Goal: Transaction & Acquisition: Purchase product/service

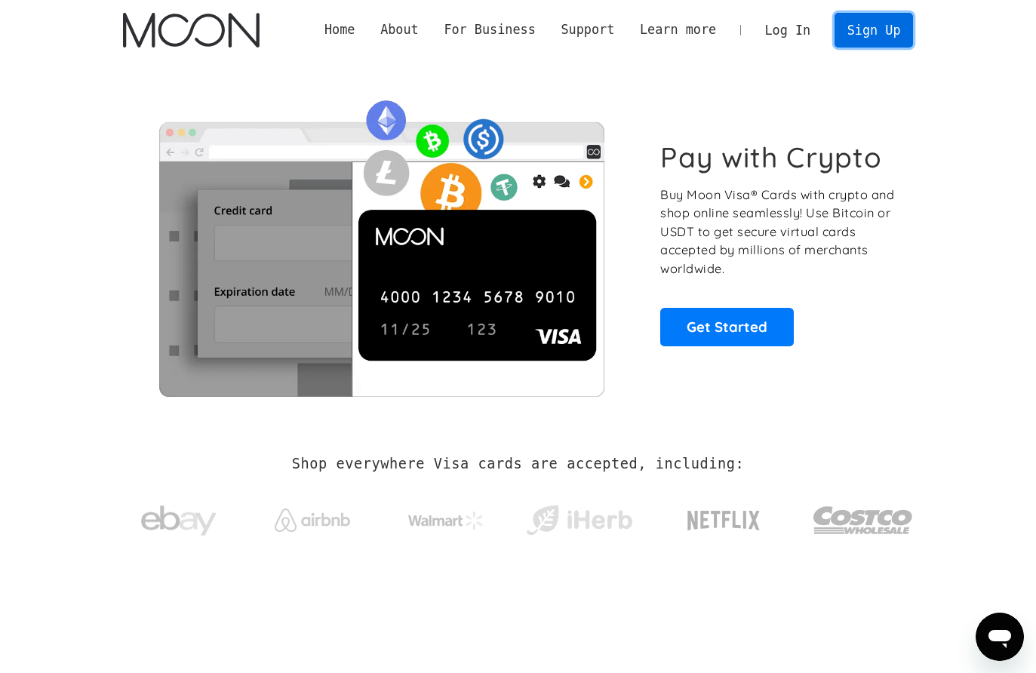
click at [863, 24] on link "Sign Up" at bounding box center [873, 30] width 78 height 34
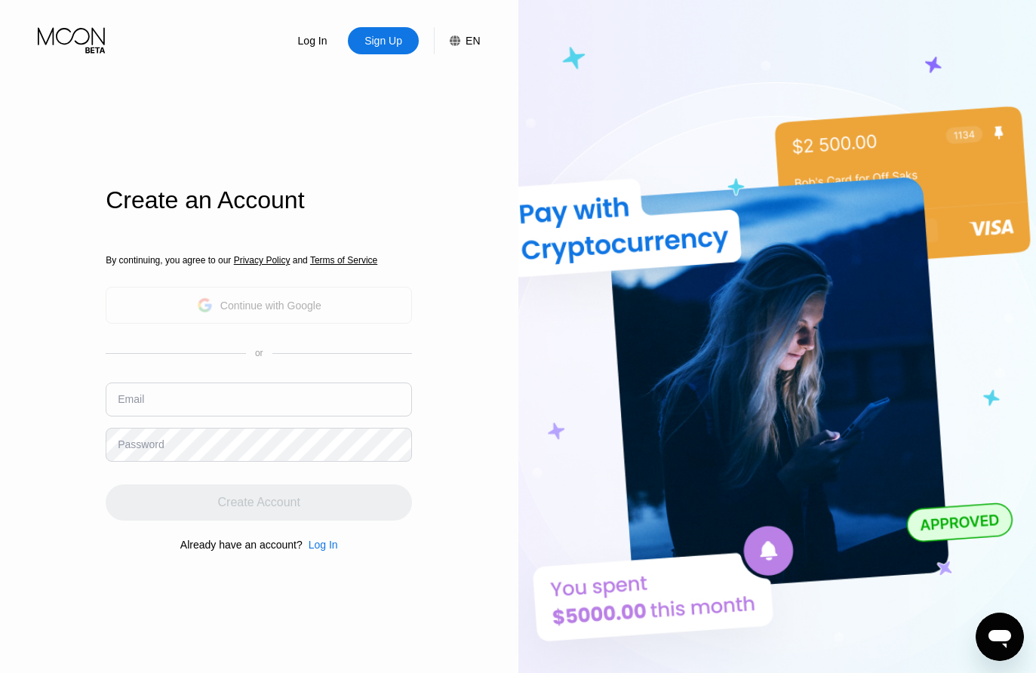
click at [302, 308] on div "Continue with Google" at bounding box center [270, 306] width 101 height 12
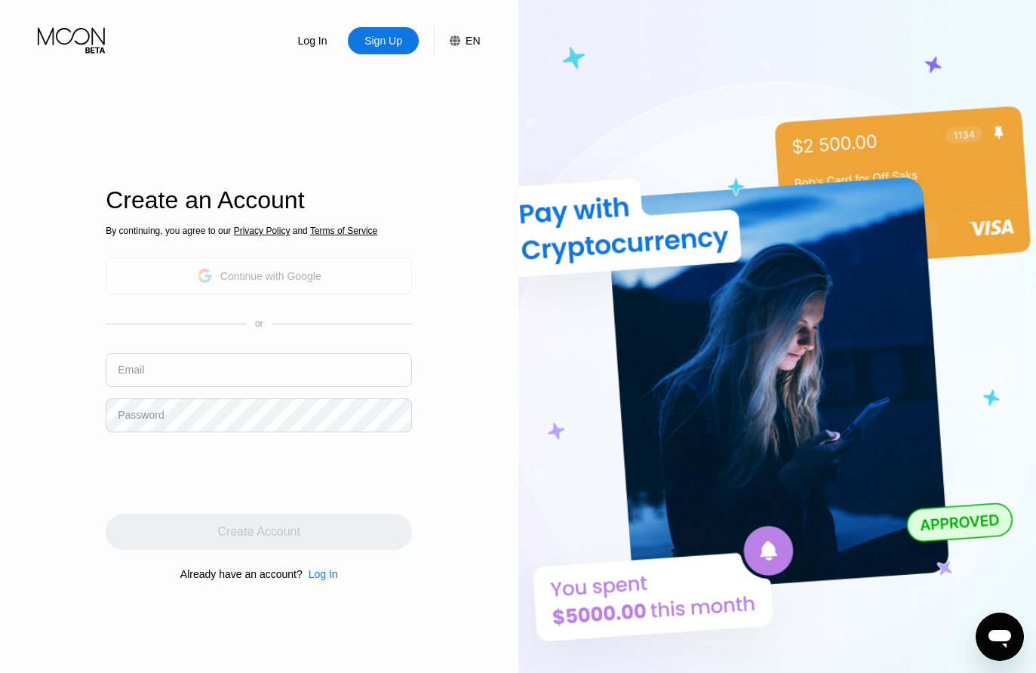
click at [278, 284] on div "Continue with Google" at bounding box center [259, 275] width 124 height 23
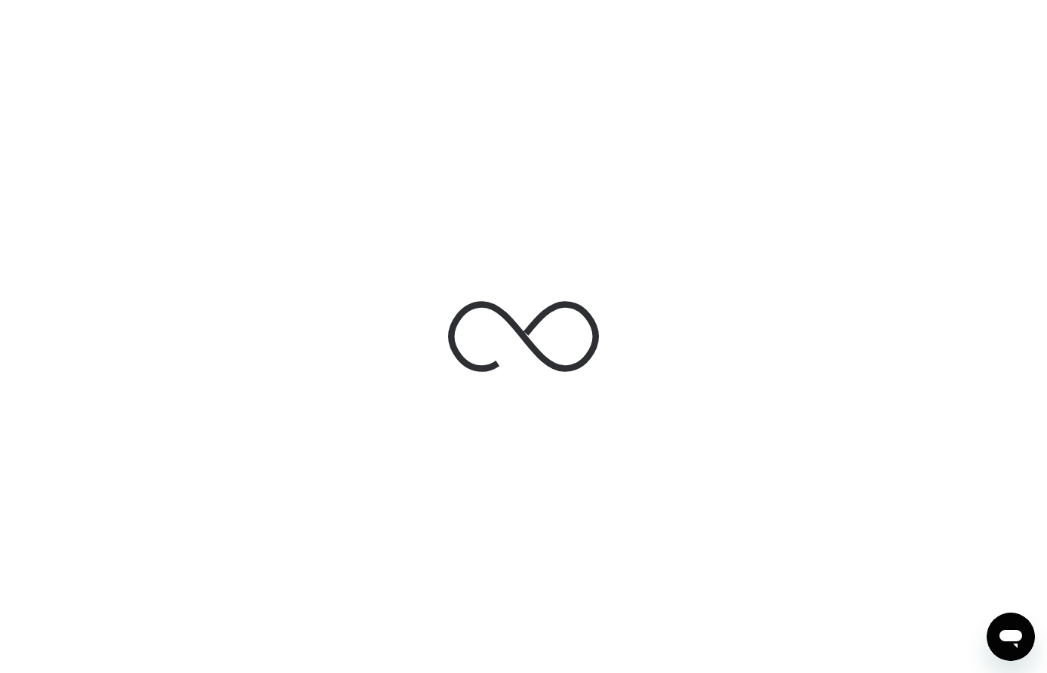
click at [327, 104] on div at bounding box center [523, 336] width 1047 height 673
drag, startPoint x: 632, startPoint y: 344, endPoint x: 425, endPoint y: 353, distance: 207.7
click at [425, 353] on div at bounding box center [523, 336] width 226 height 163
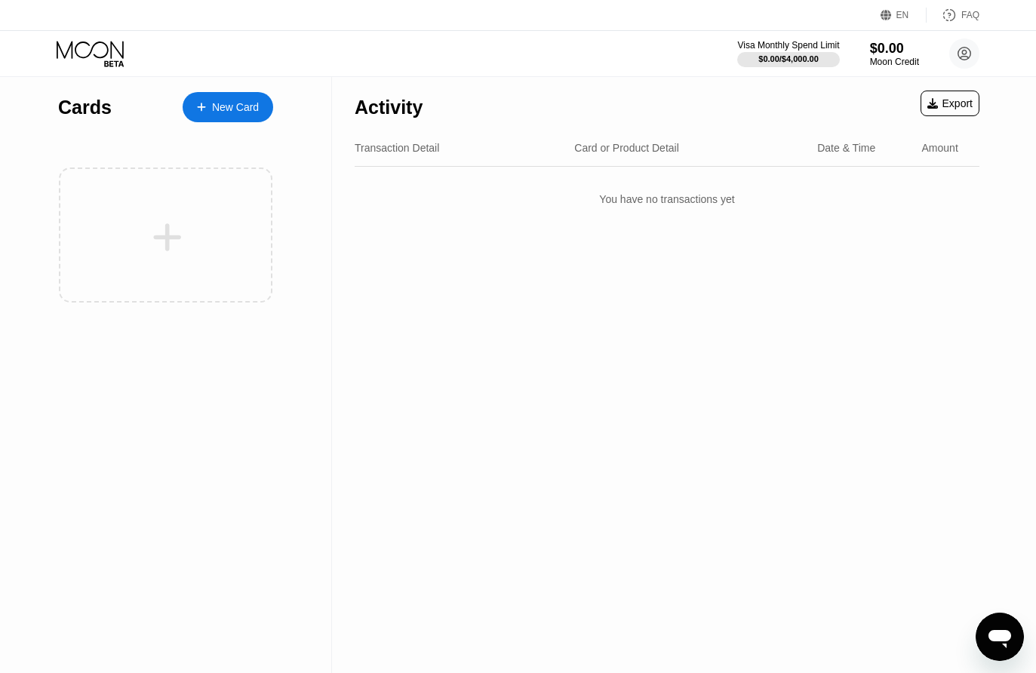
click at [535, 326] on div "Activity Export Transaction Detail Card or Product Detail Date & Time Amount Yo…" at bounding box center [667, 375] width 670 height 596
click at [235, 114] on div "New Card" at bounding box center [235, 107] width 47 height 13
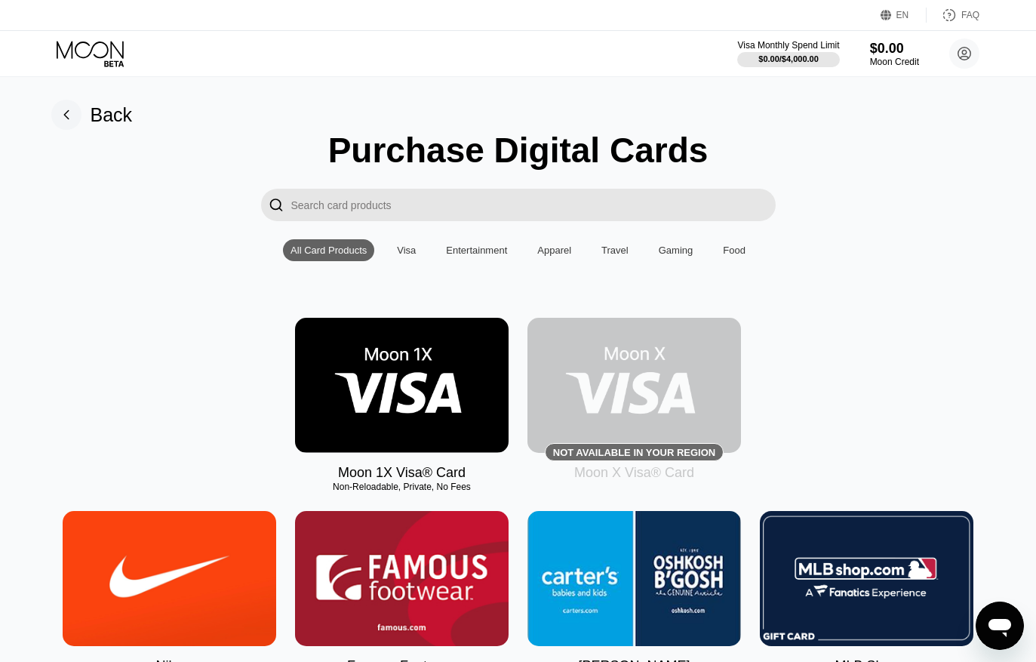
click at [445, 401] on img at bounding box center [402, 385] width 214 height 135
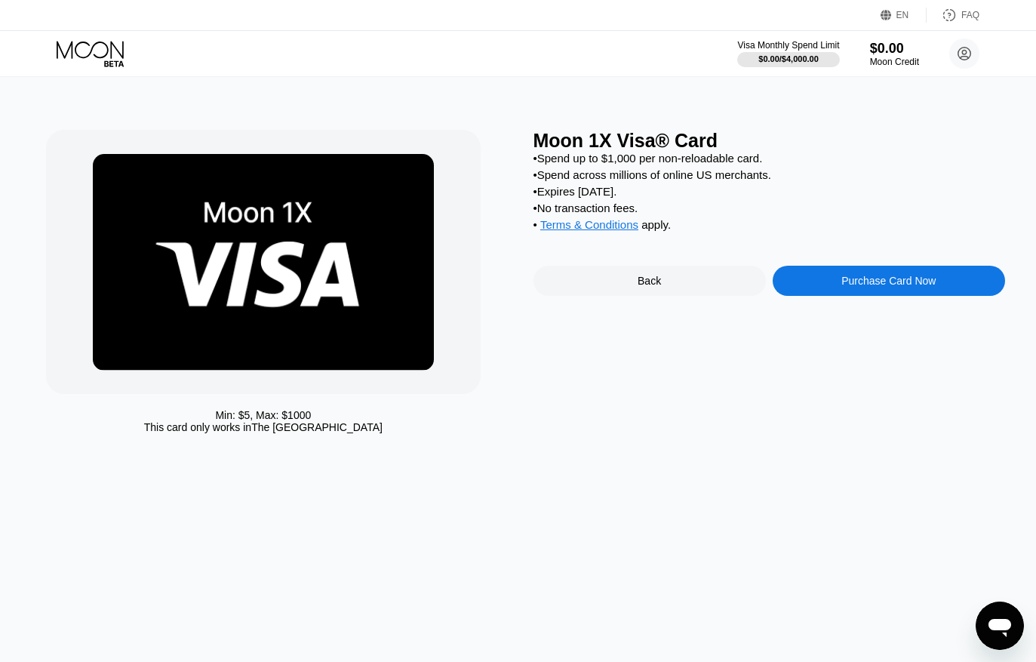
click at [918, 287] on div "Purchase Card Now" at bounding box center [888, 281] width 94 height 12
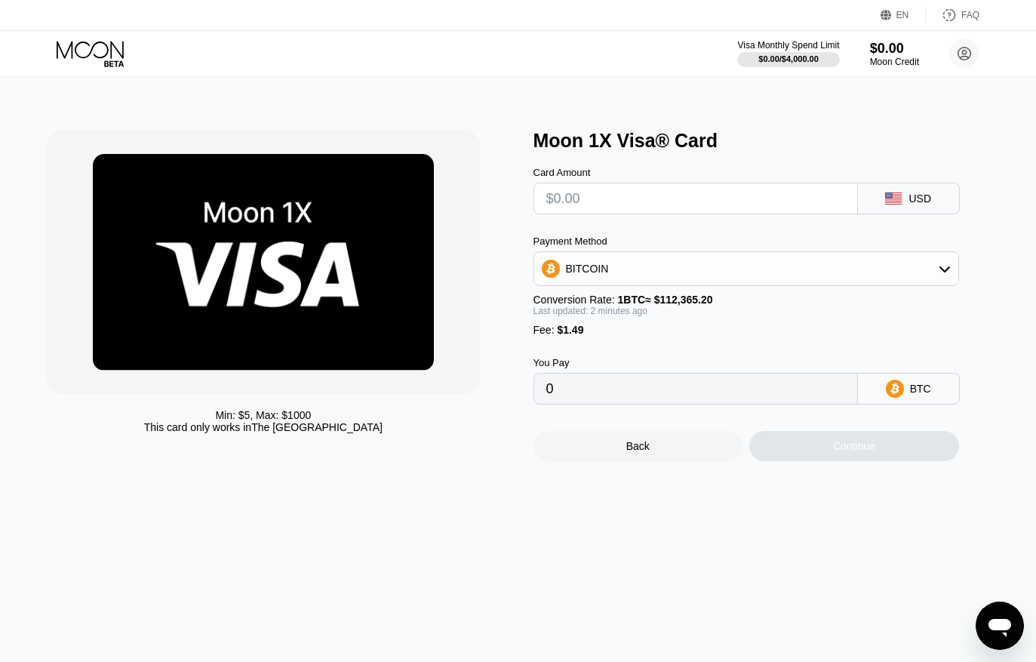
click at [719, 209] on input "text" at bounding box center [695, 198] width 299 height 30
type input "$1"
type input "0.00002216"
type input "$10"
type input "0.00010226"
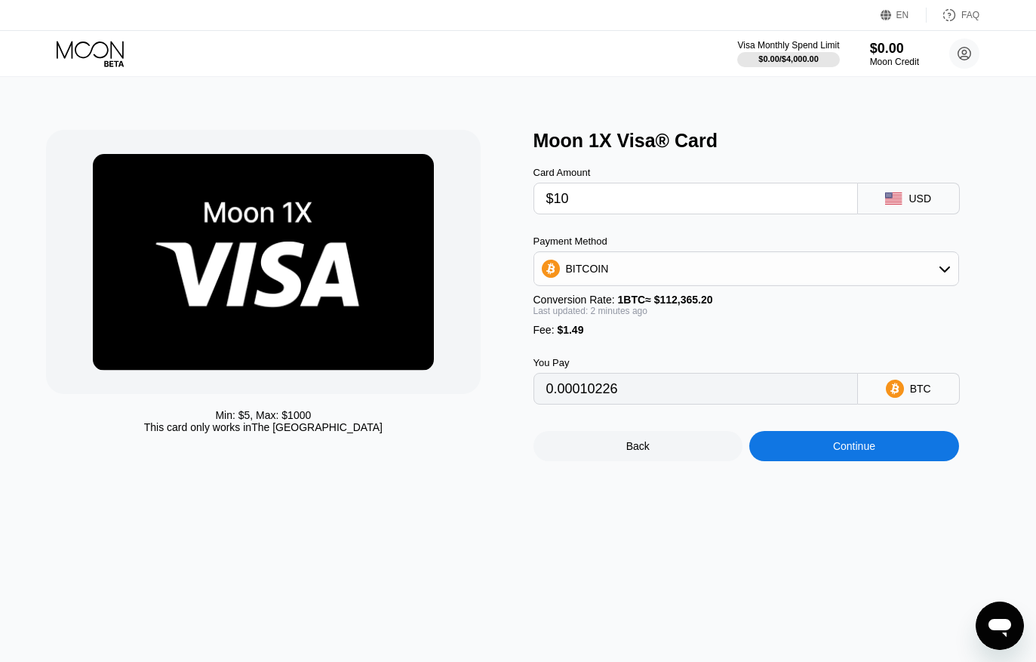
type input "$100"
type input "0.00090322"
type input "$100"
click at [709, 266] on div "BITCOIN" at bounding box center [746, 268] width 424 height 30
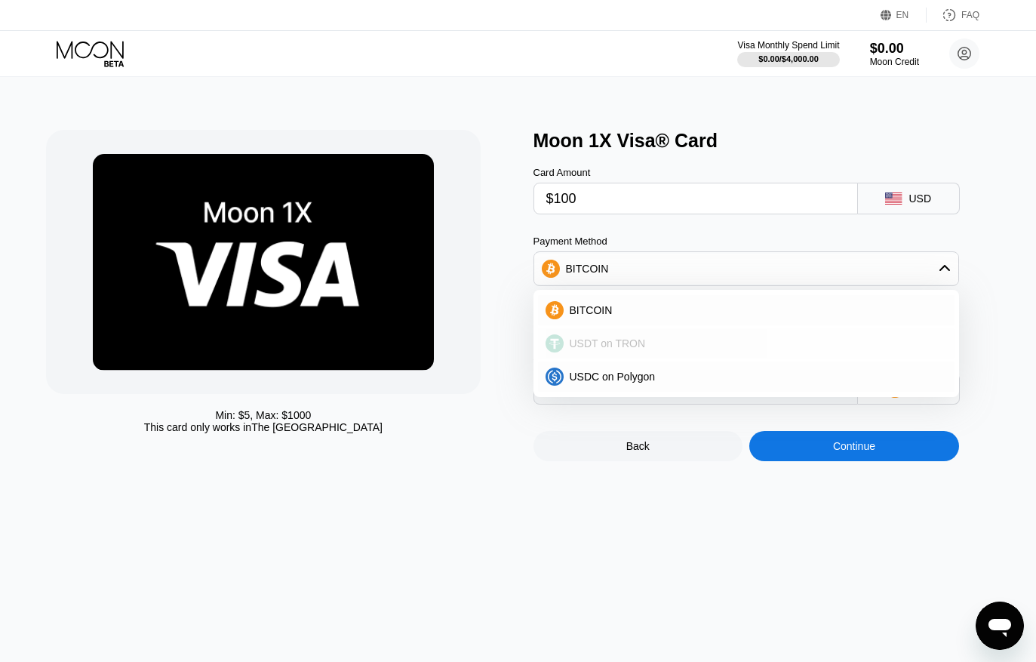
click at [736, 349] on div "USDT on TRON" at bounding box center [755, 343] width 383 height 12
type input "102.52"
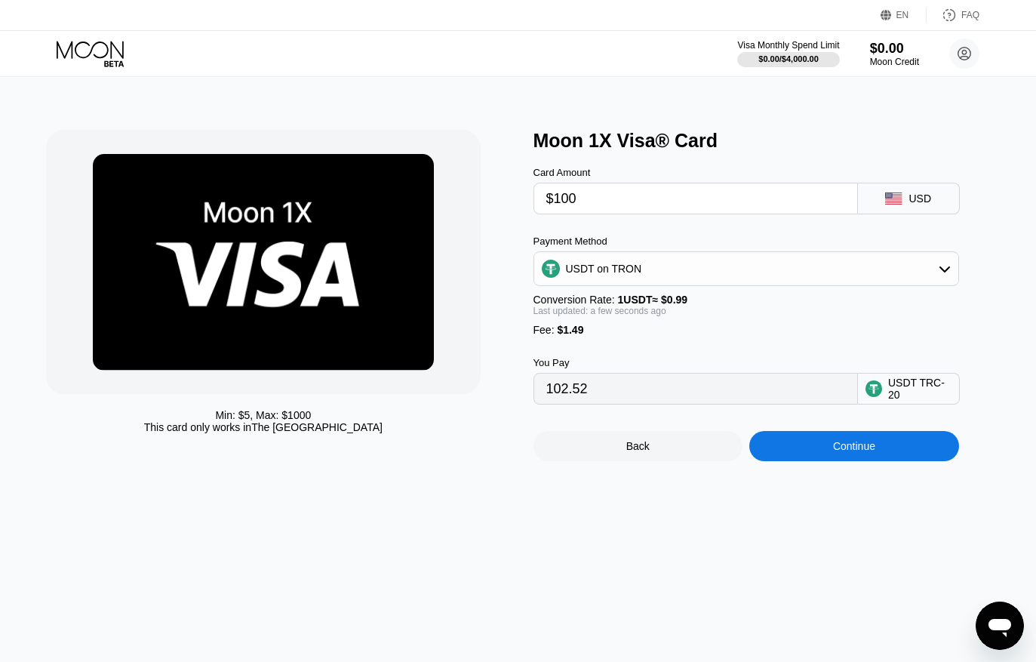
drag, startPoint x: 898, startPoint y: 260, endPoint x: 850, endPoint y: 250, distance: 48.5
click at [893, 260] on div "USDT on TRON" at bounding box center [746, 268] width 424 height 30
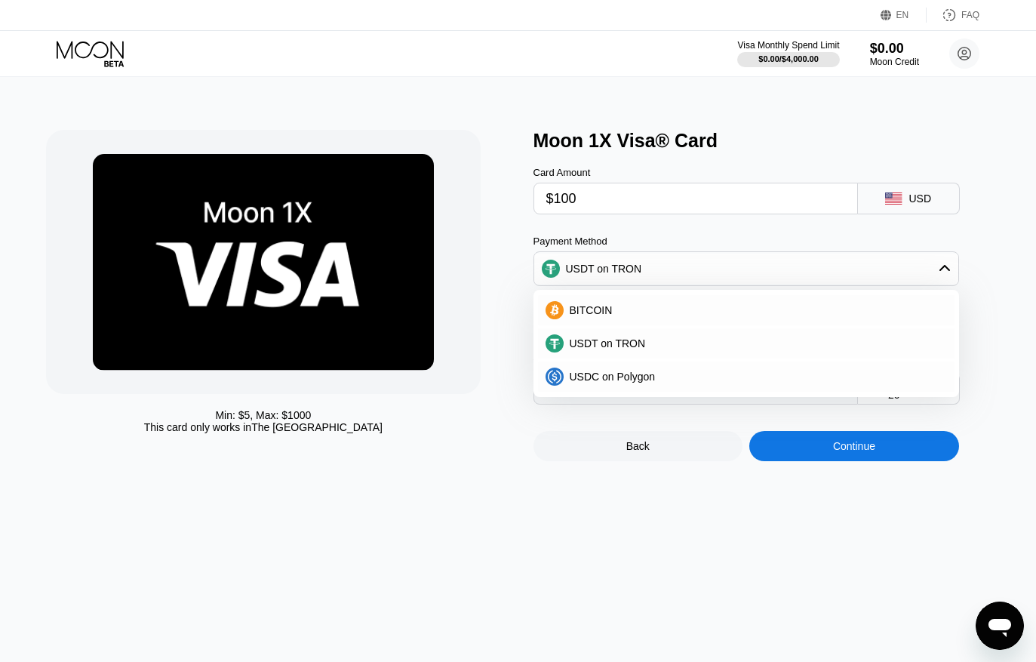
drag, startPoint x: 680, startPoint y: 195, endPoint x: 603, endPoint y: 195, distance: 77.7
click at [639, 195] on input "$100" at bounding box center [695, 198] width 299 height 30
drag, startPoint x: 579, startPoint y: 194, endPoint x: 507, endPoint y: 194, distance: 72.4
click at [508, 194] on div "Min: $ 5 , Max: $ 1000 This card only works in The United States Moon 1X Visa® …" at bounding box center [518, 295] width 944 height 331
type input "0.00"
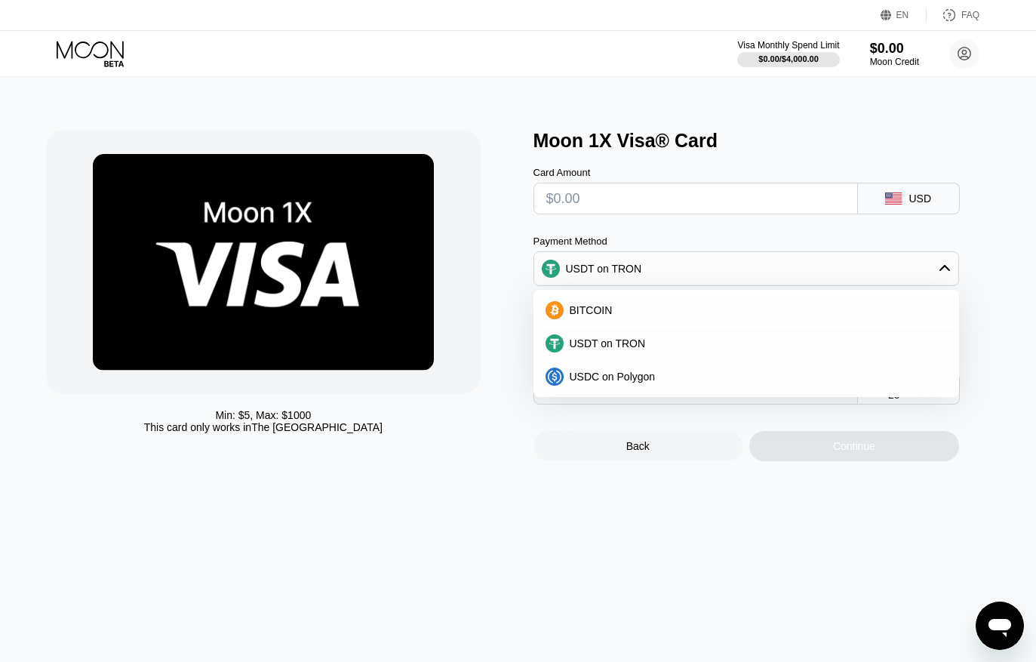
click at [650, 214] on input "text" at bounding box center [695, 198] width 299 height 30
type input "$3"
type input "4.54"
type input "$30"
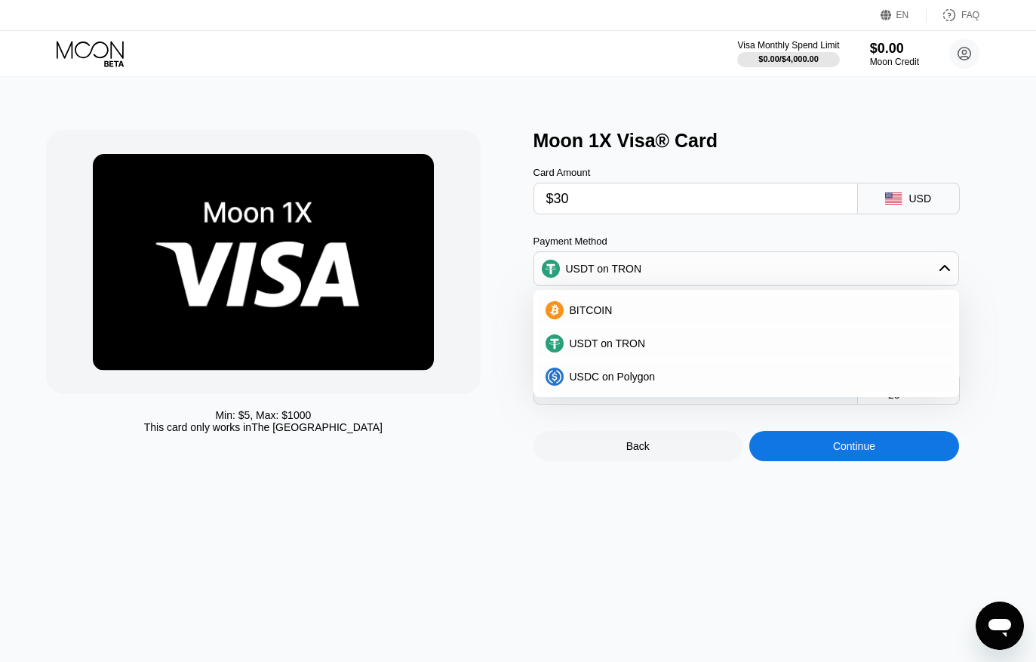
type input "31.81"
type input "$3"
type input "4.54"
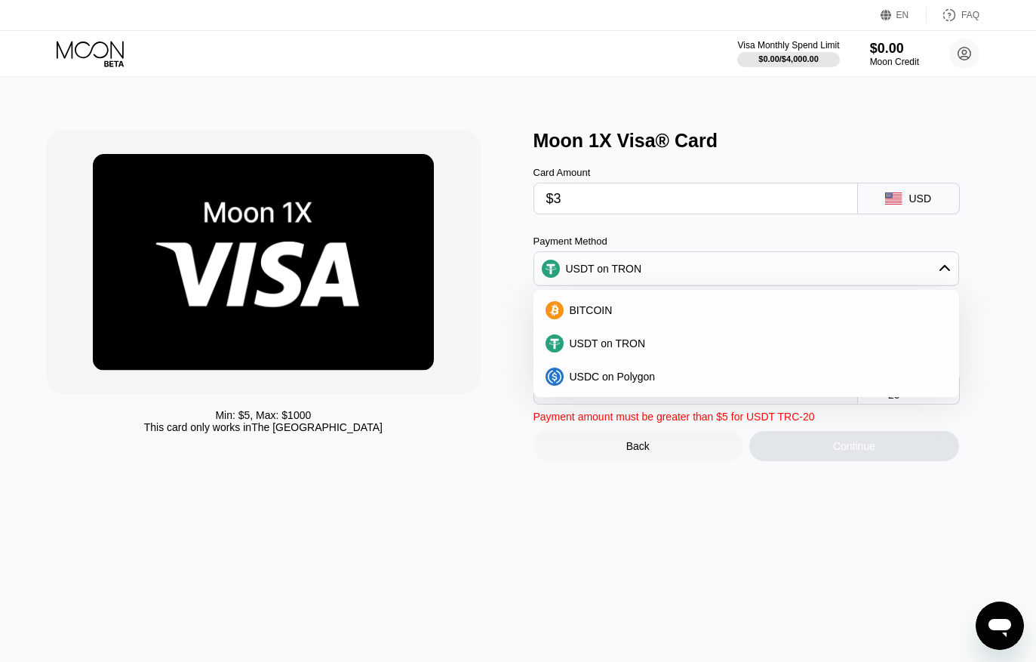
type input "$39"
type input "40.90"
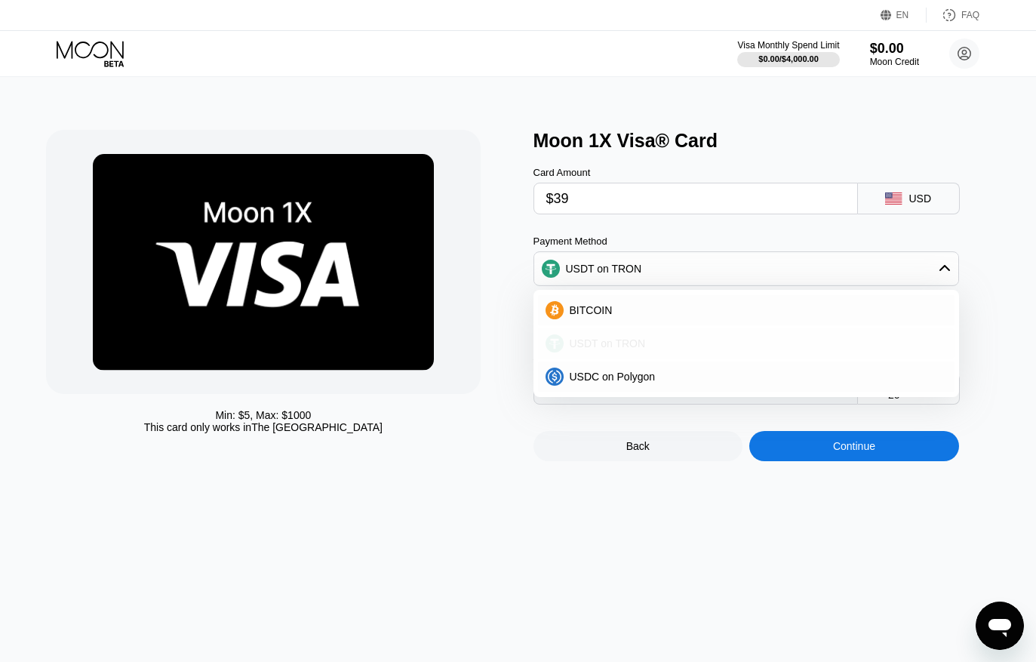
click at [647, 339] on div "USDT on TRON" at bounding box center [746, 343] width 416 height 30
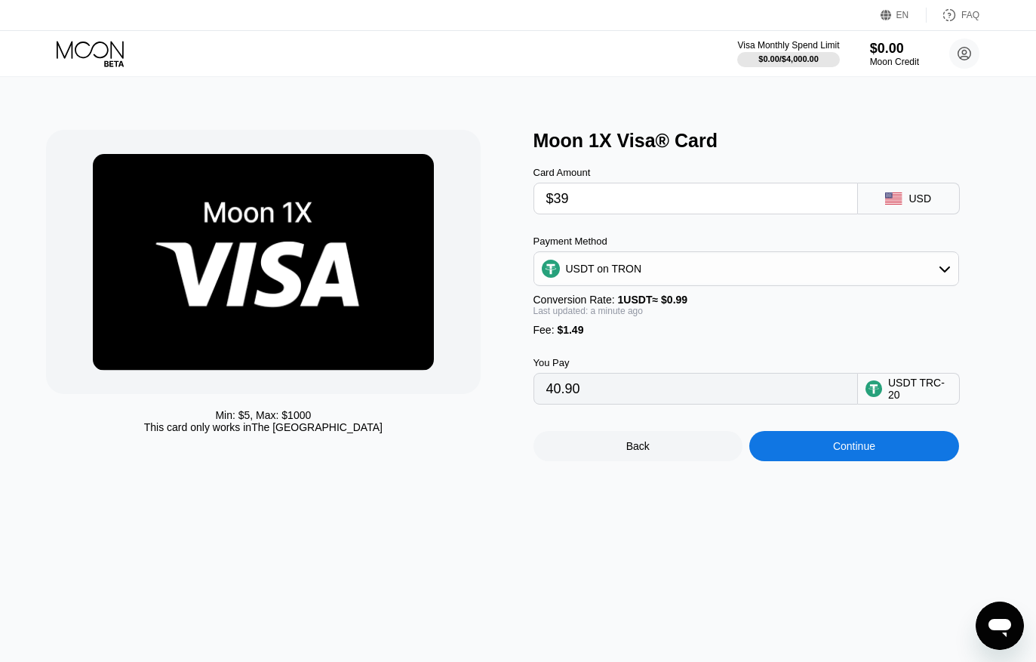
click at [646, 208] on input "$39" at bounding box center [695, 198] width 299 height 30
type input "$3"
type input "4.54"
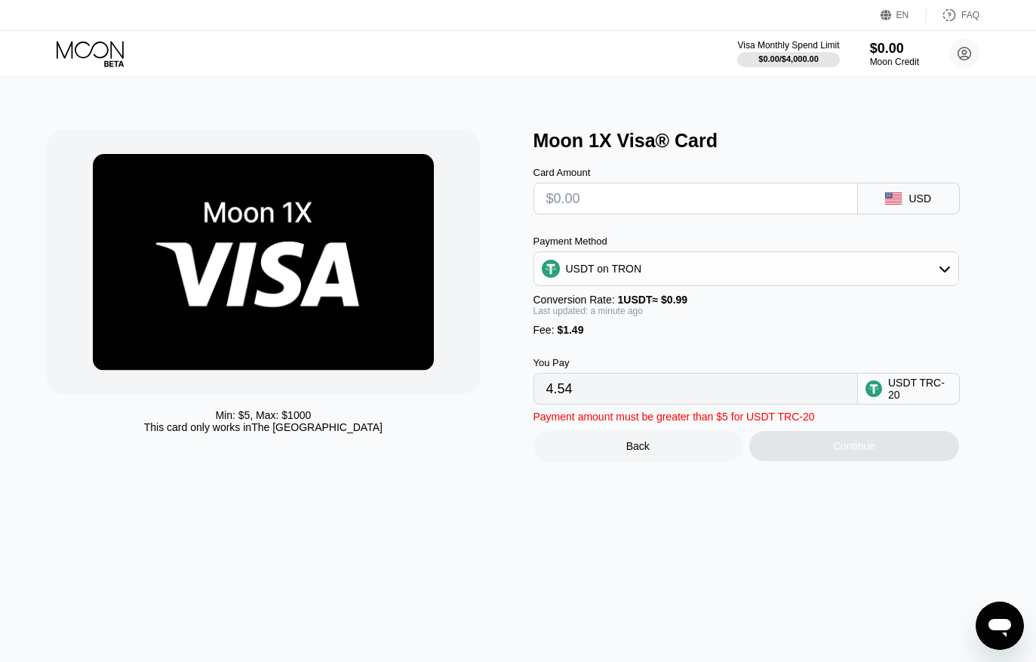
type input "0.00"
type input "$2"
type input "3.53"
type input "$28"
type input "29.79"
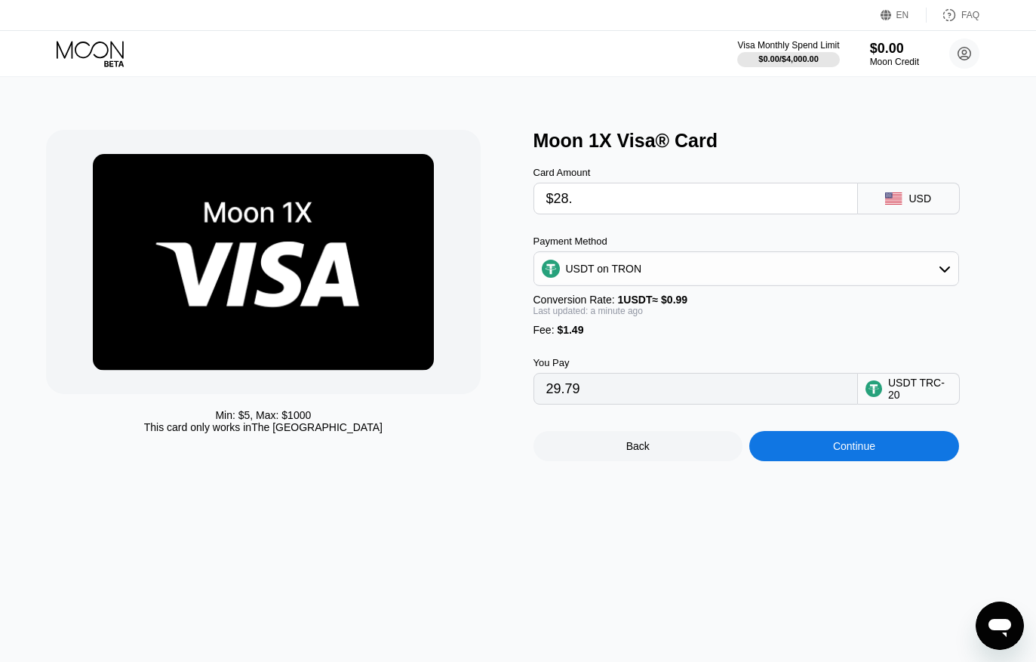
type input "$28.7"
type input "30.49"
type input "$28."
type input "29.79"
type input "$28.4"
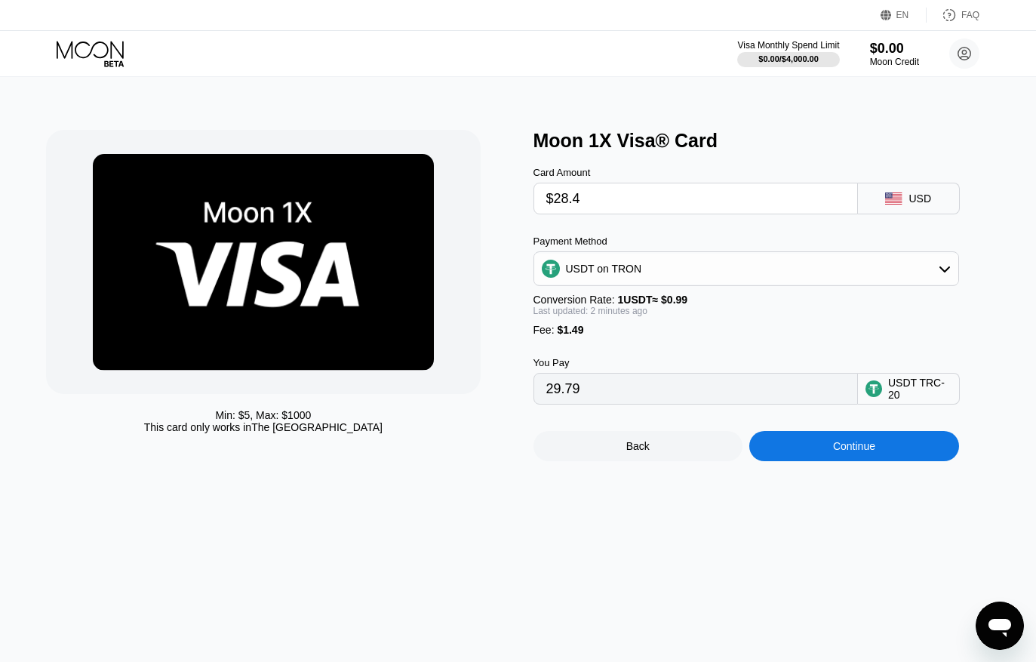
type input "30.19"
type input "$28.1"
type input "29.89"
type input "$28."
type input "29.79"
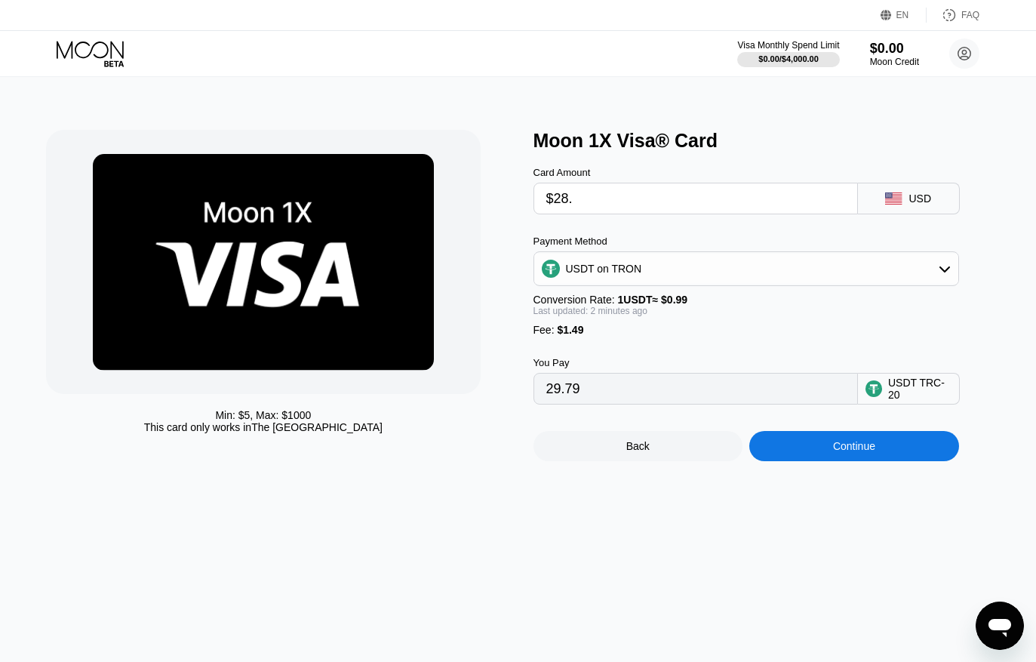
type input "$28.3"
type input "30.09"
type input "$28."
type input "29.79"
type input "$28.2"
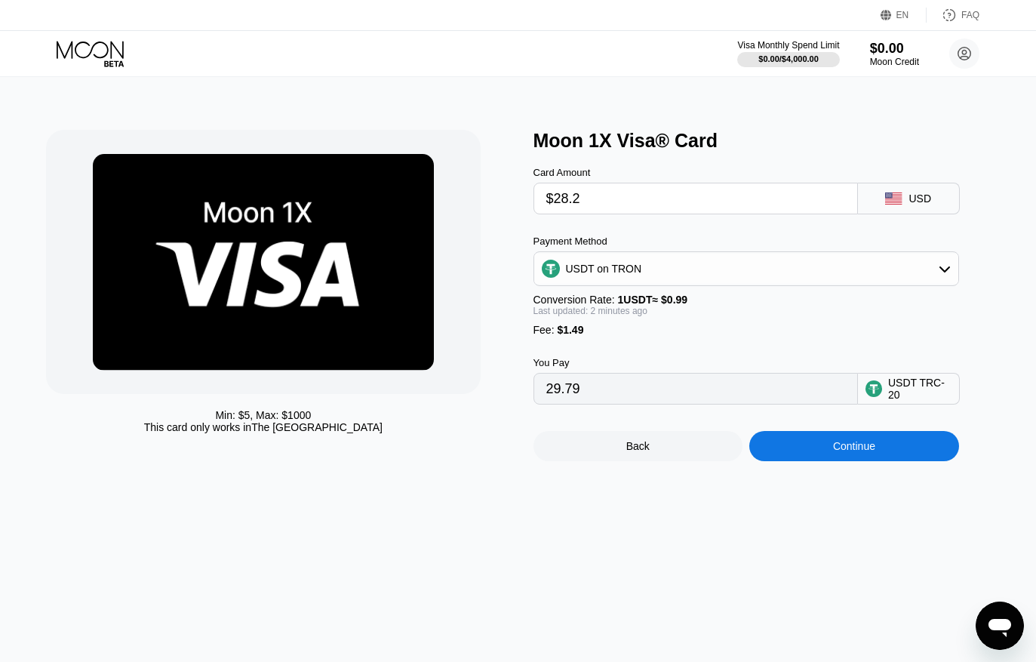
type input "29.99"
click at [800, 461] on div "Continue" at bounding box center [854, 446] width 210 height 30
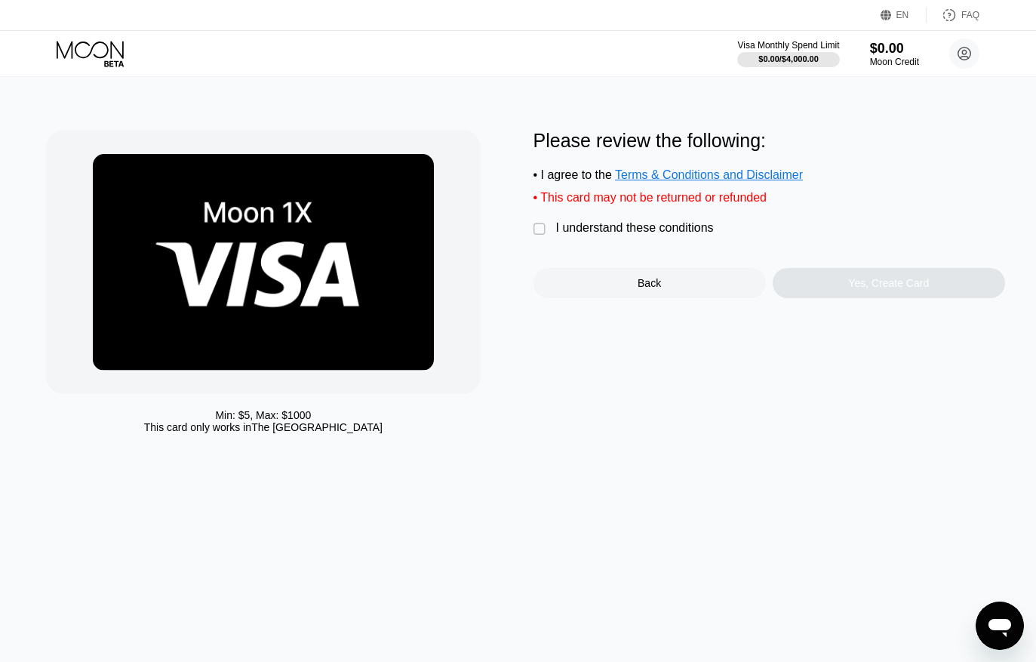
click at [544, 233] on div "" at bounding box center [540, 229] width 15 height 15
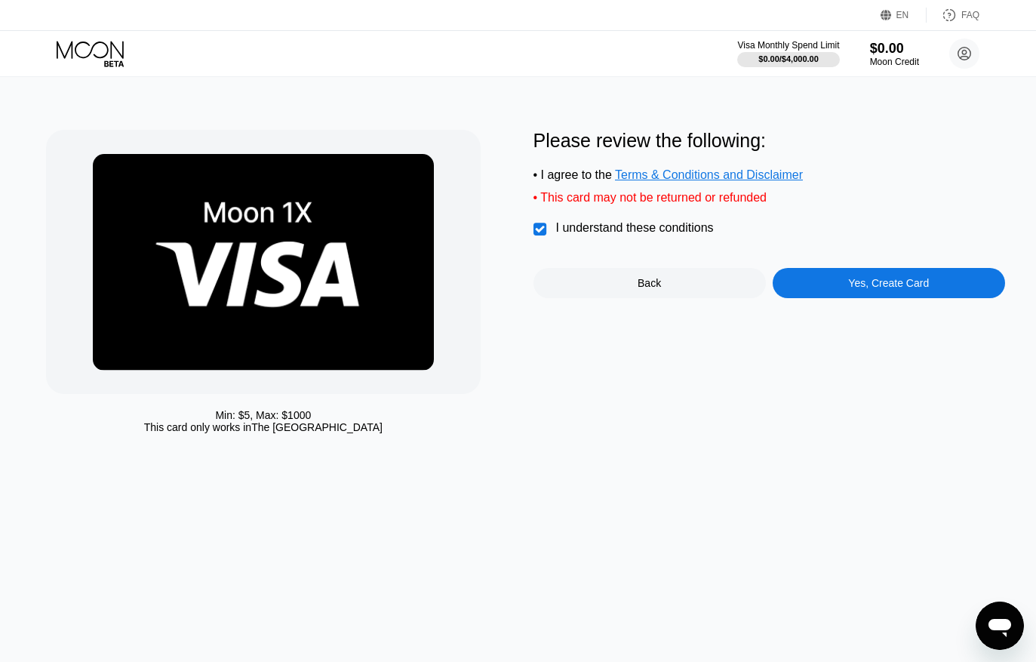
click at [848, 290] on div "Yes, Create Card" at bounding box center [889, 283] width 232 height 30
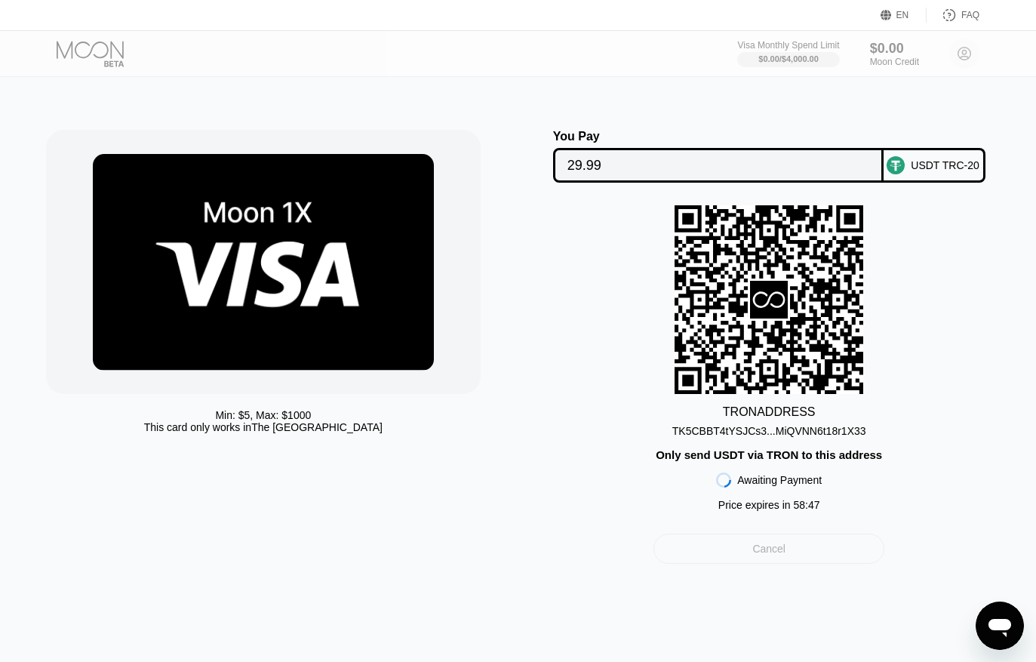
click at [733, 564] on div "Cancel" at bounding box center [768, 548] width 231 height 30
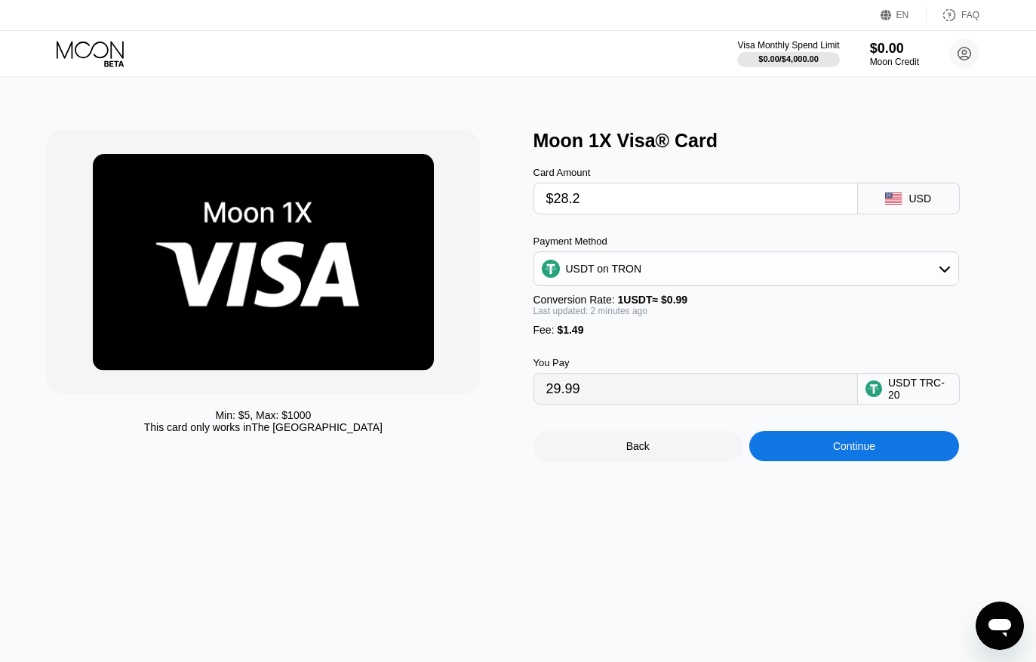
click at [613, 207] on input "$28.2" at bounding box center [695, 198] width 299 height 30
type input "$2"
type input "3.53"
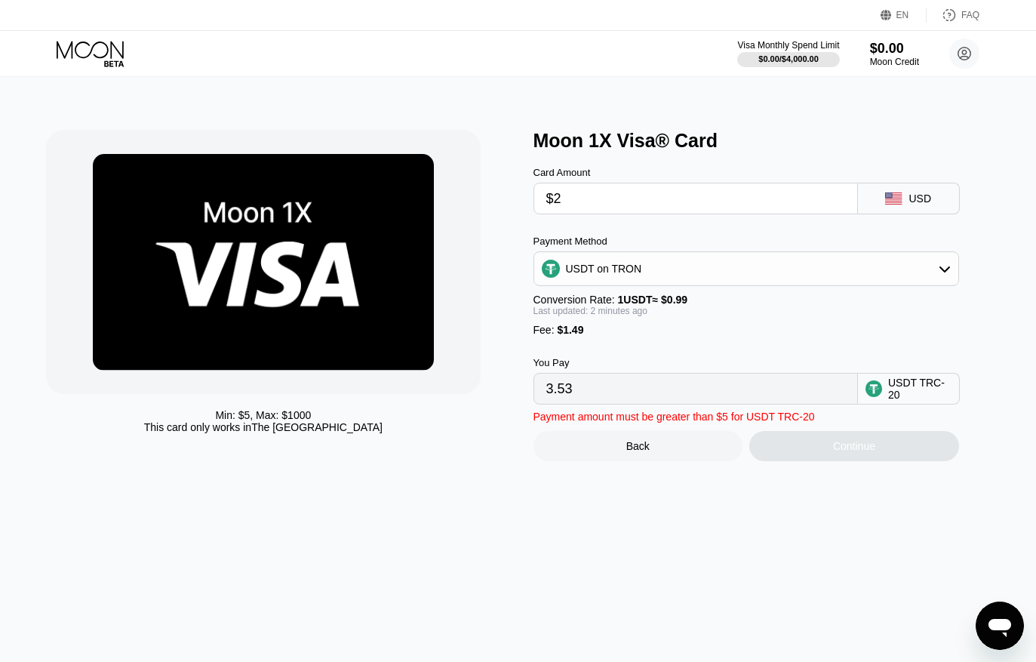
type input "$27"
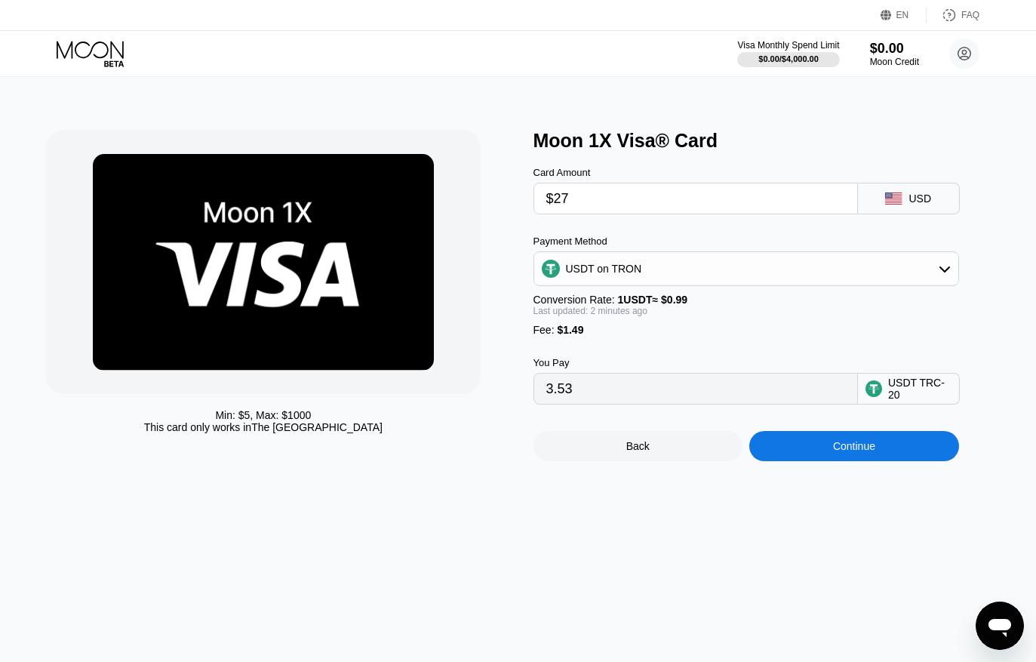
type input "28.78"
type input "$27"
click at [810, 452] on div "Continue" at bounding box center [854, 446] width 210 height 30
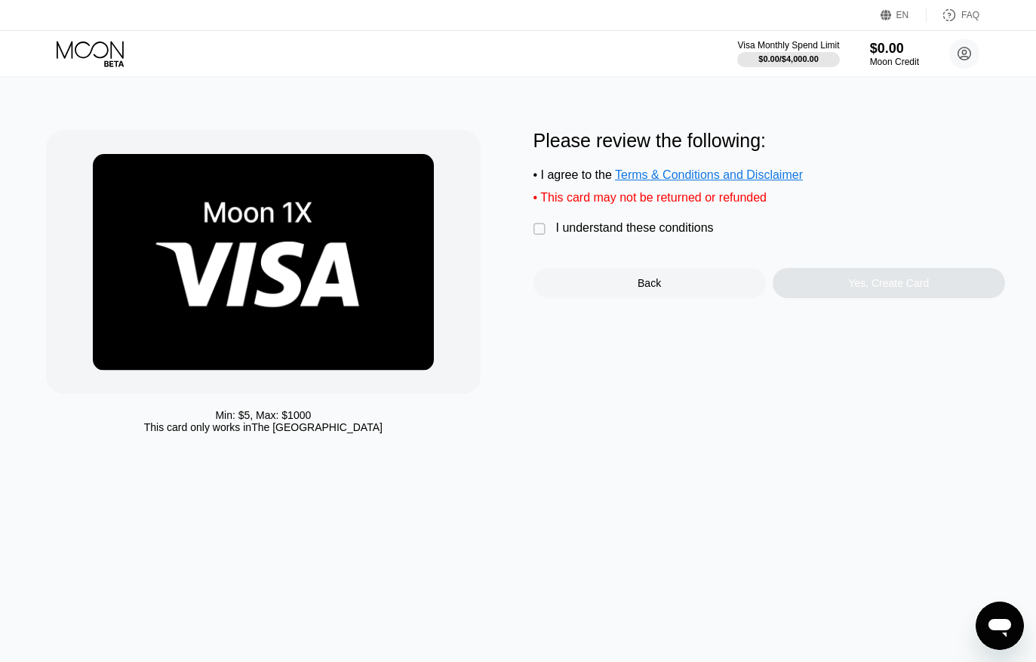
click at [537, 232] on div "" at bounding box center [540, 229] width 15 height 15
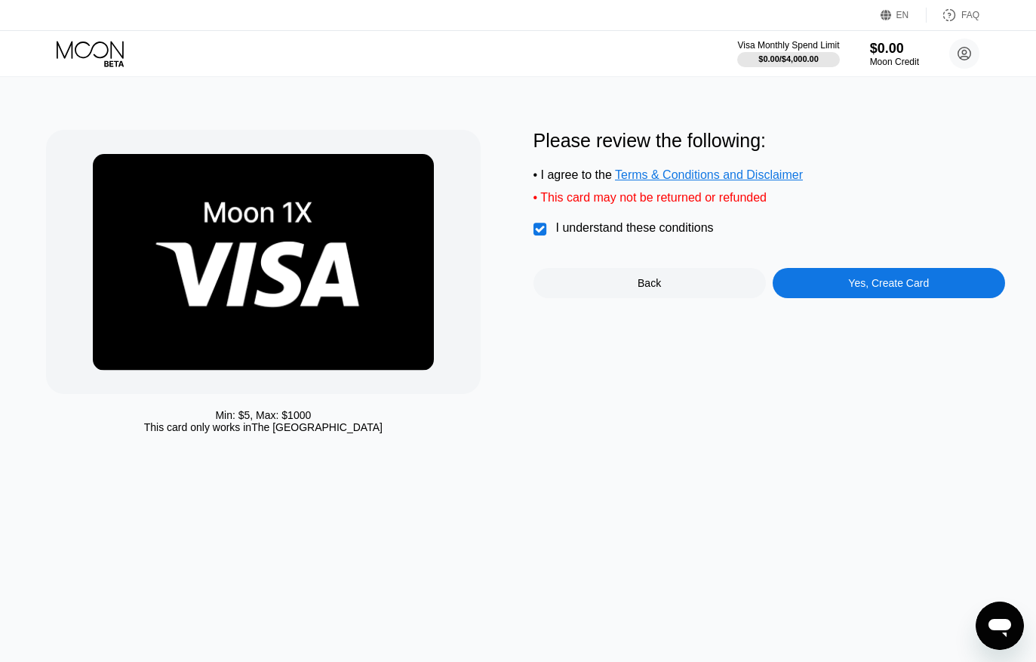
click at [877, 289] on div "Yes, Create Card" at bounding box center [888, 283] width 81 height 12
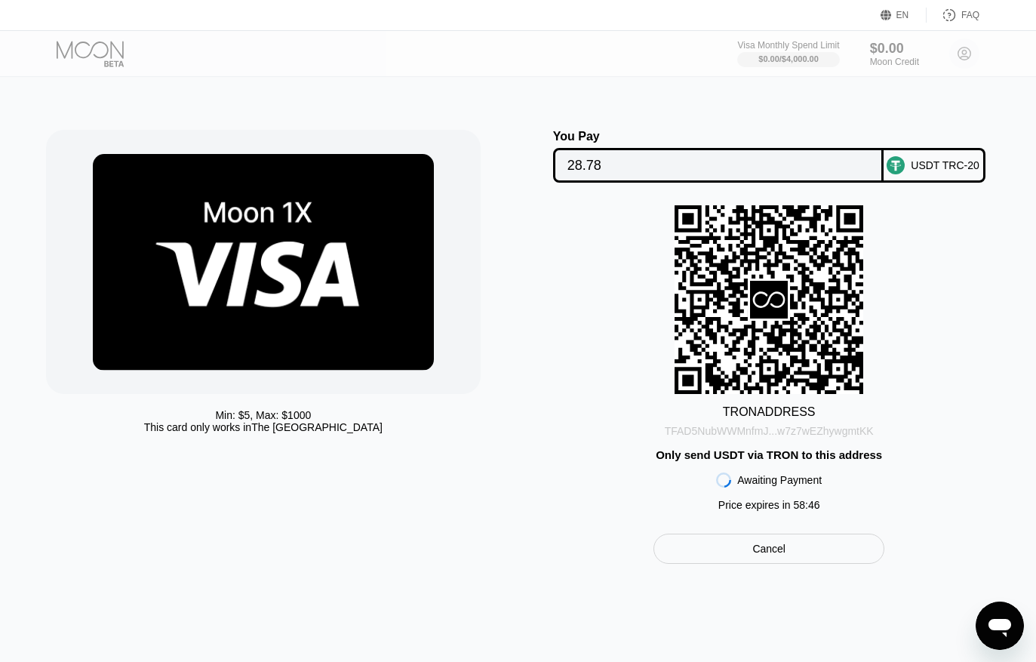
click at [842, 436] on div "TFAD5NubWWMnfmJ...w7z7wEZhywgmtKK" at bounding box center [769, 431] width 209 height 12
click at [531, 258] on div "Min: $ 5 , Max: $ 1000 This card only works in [GEOGRAPHIC_DATA] You Pay 28.78 …" at bounding box center [518, 347] width 944 height 434
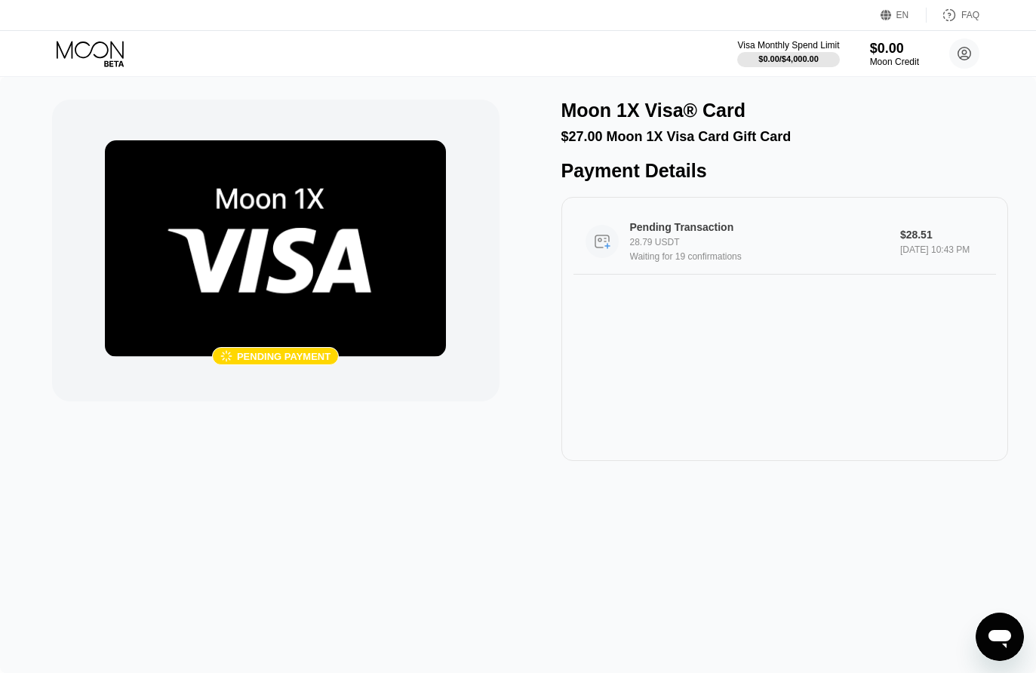
click at [629, 223] on div "Pending Transaction 28.79 USDT Waiting for 19 confirmations $28.51 Sep 24, 2025…" at bounding box center [784, 242] width 423 height 66
click at [697, 228] on div "Pending Transaction 28.79 USDT Waiting for 19 confirmations $28.51 Sep 24, 2025…" at bounding box center [784, 242] width 423 height 66
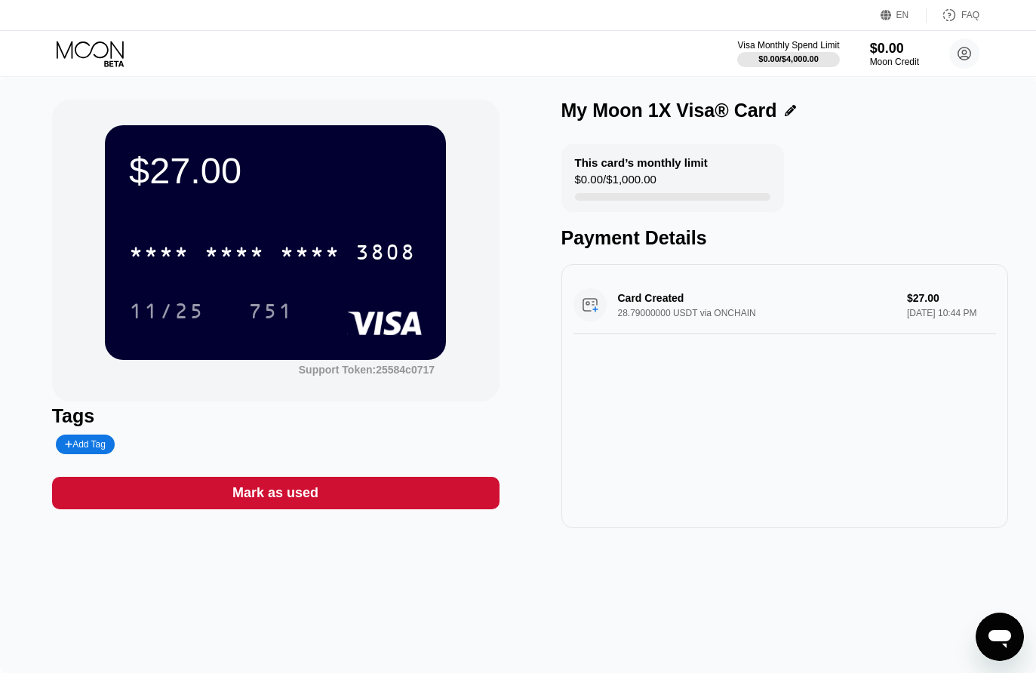
click at [631, 317] on div "Card Created 28.79000000 USDT via ONCHAIN $27.00 Sep 24, 2025 10:44 PM" at bounding box center [784, 305] width 423 height 58
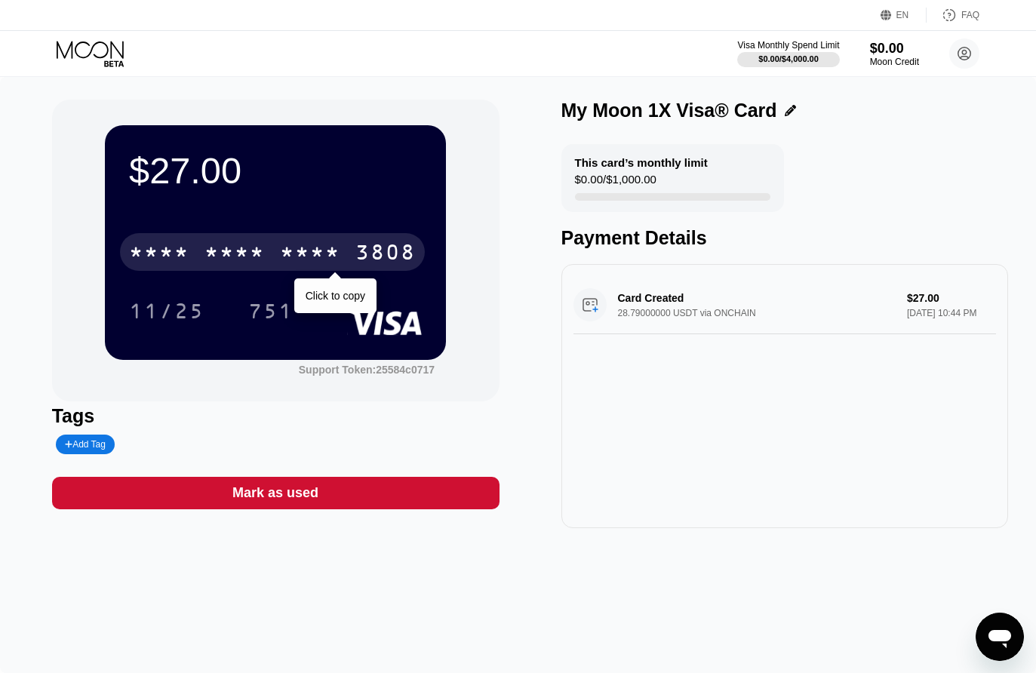
click at [164, 254] on div "* * * *" at bounding box center [159, 254] width 60 height 24
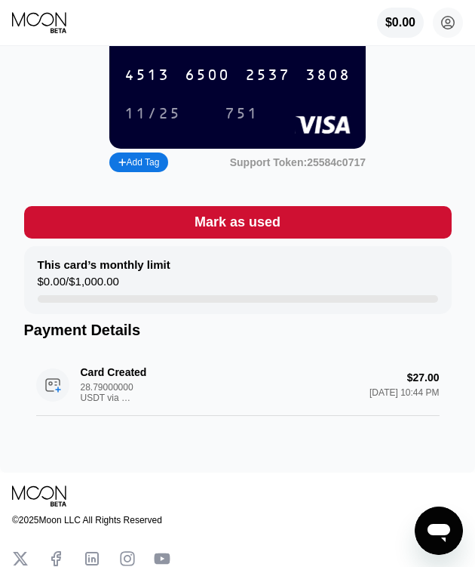
scroll to position [226, 0]
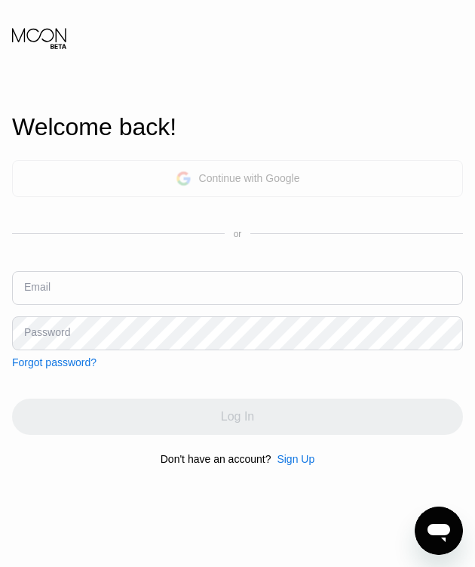
click at [163, 178] on div "Continue with Google" at bounding box center [237, 178] width 451 height 37
click at [197, 189] on div "Continue with Google" at bounding box center [237, 178] width 451 height 37
click at [203, 172] on div "Continue with Google" at bounding box center [249, 178] width 101 height 12
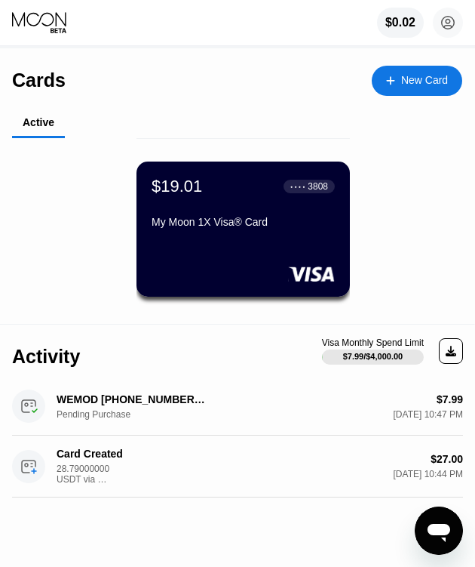
click at [223, 228] on div "My Moon 1X Visa® Card" at bounding box center [243, 222] width 183 height 12
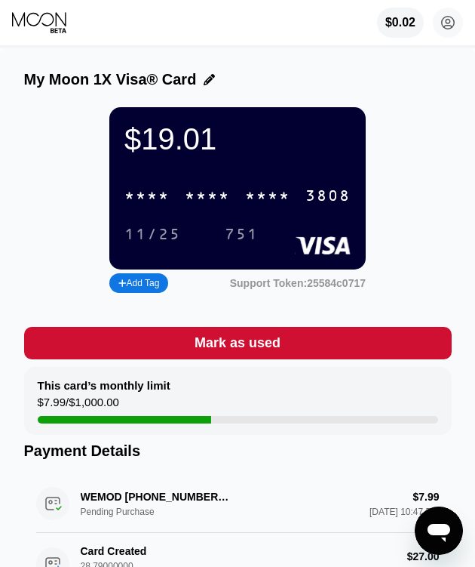
click at [137, 205] on div "* * * *" at bounding box center [146, 196] width 45 height 17
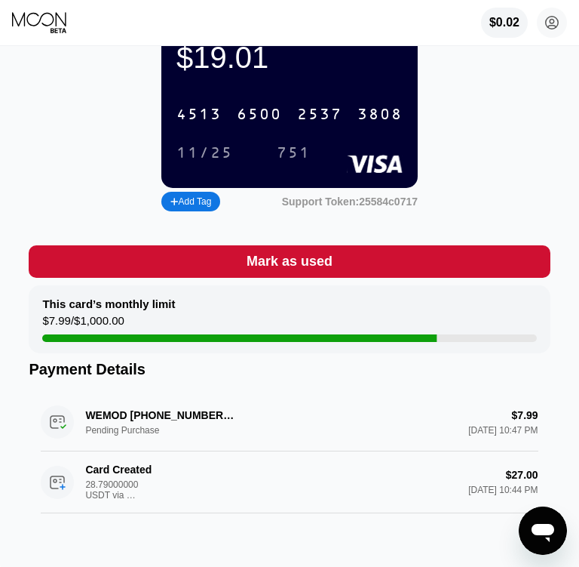
scroll to position [75, 0]
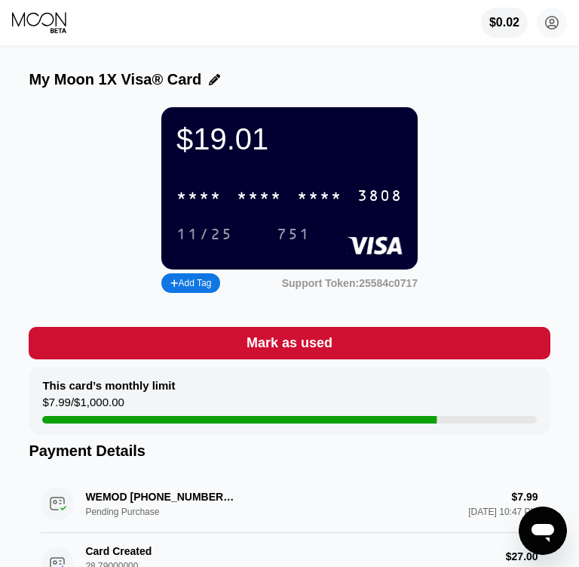
click at [257, 192] on div "* * * * * * * * * * * * 3808" at bounding box center [289, 195] width 244 height 31
click at [151, 149] on div "$19.01 4513 6500 2537 3808 11/25 751 Add Tag Support Token: 25584c0717" at bounding box center [289, 201] width 521 height 189
click at [217, 205] on div "4513" at bounding box center [199, 196] width 45 height 17
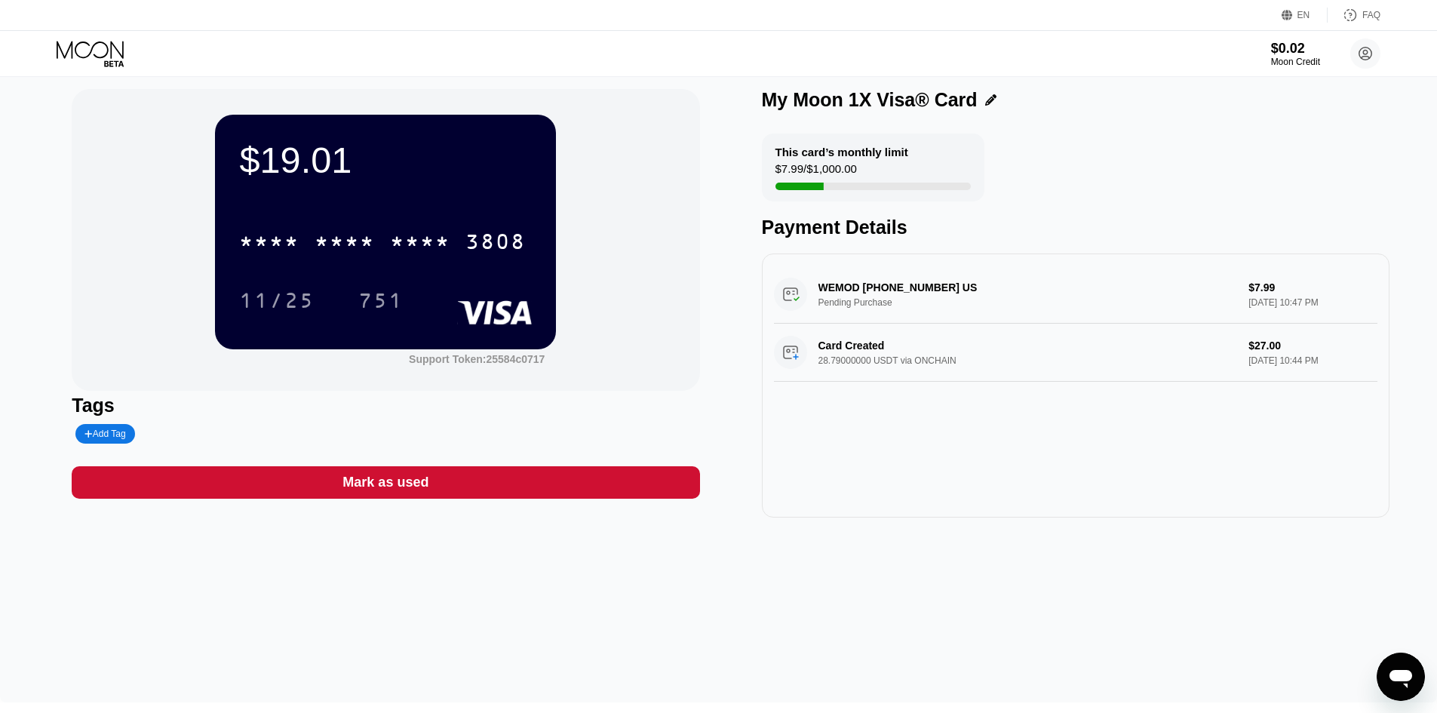
scroll to position [5, 0]
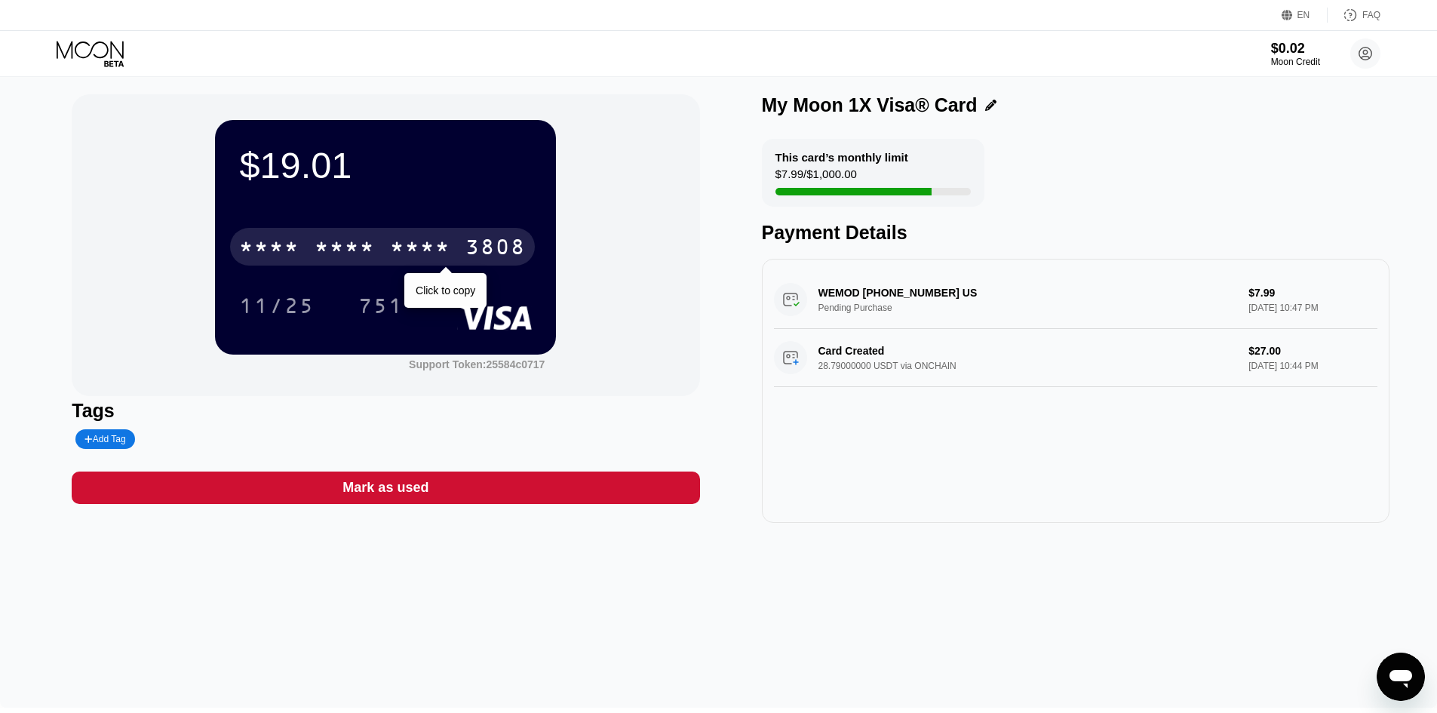
click at [328, 255] on div "* * * *" at bounding box center [345, 249] width 60 height 24
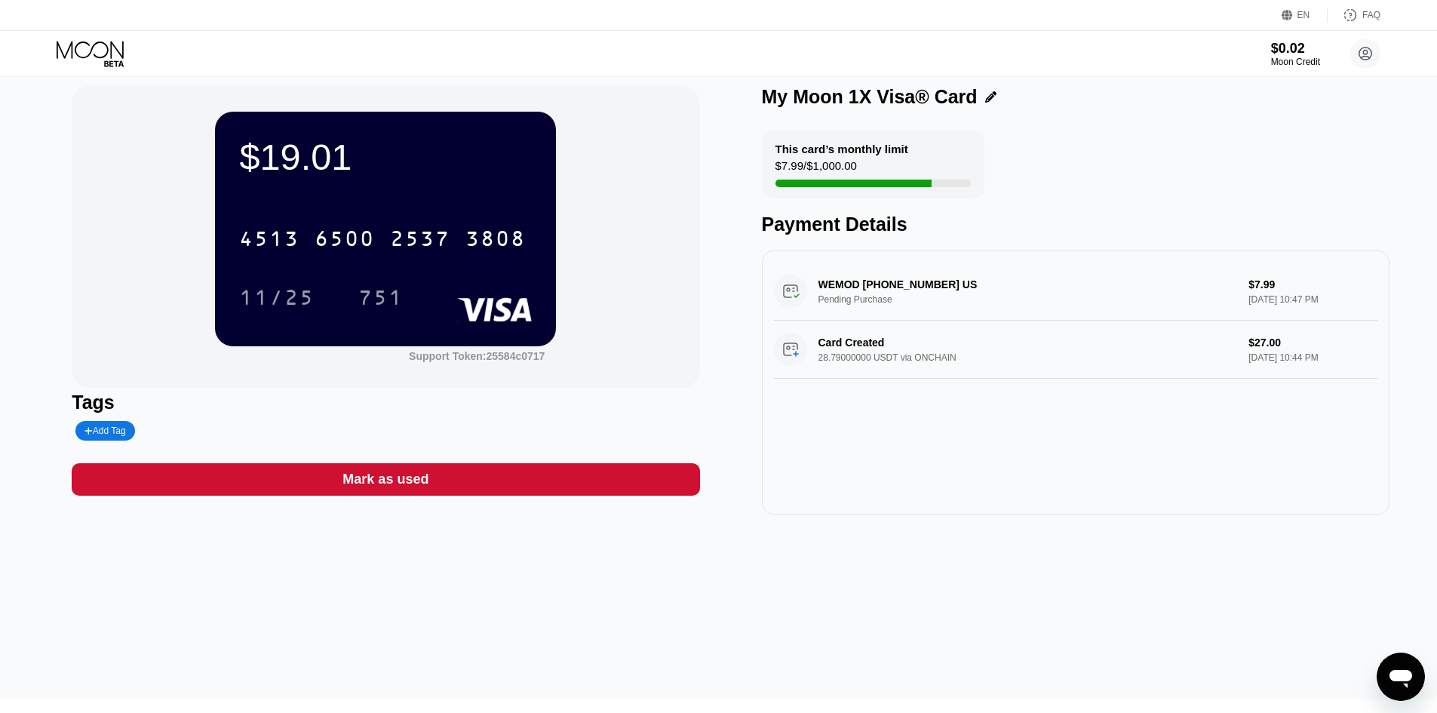
scroll to position [0, 0]
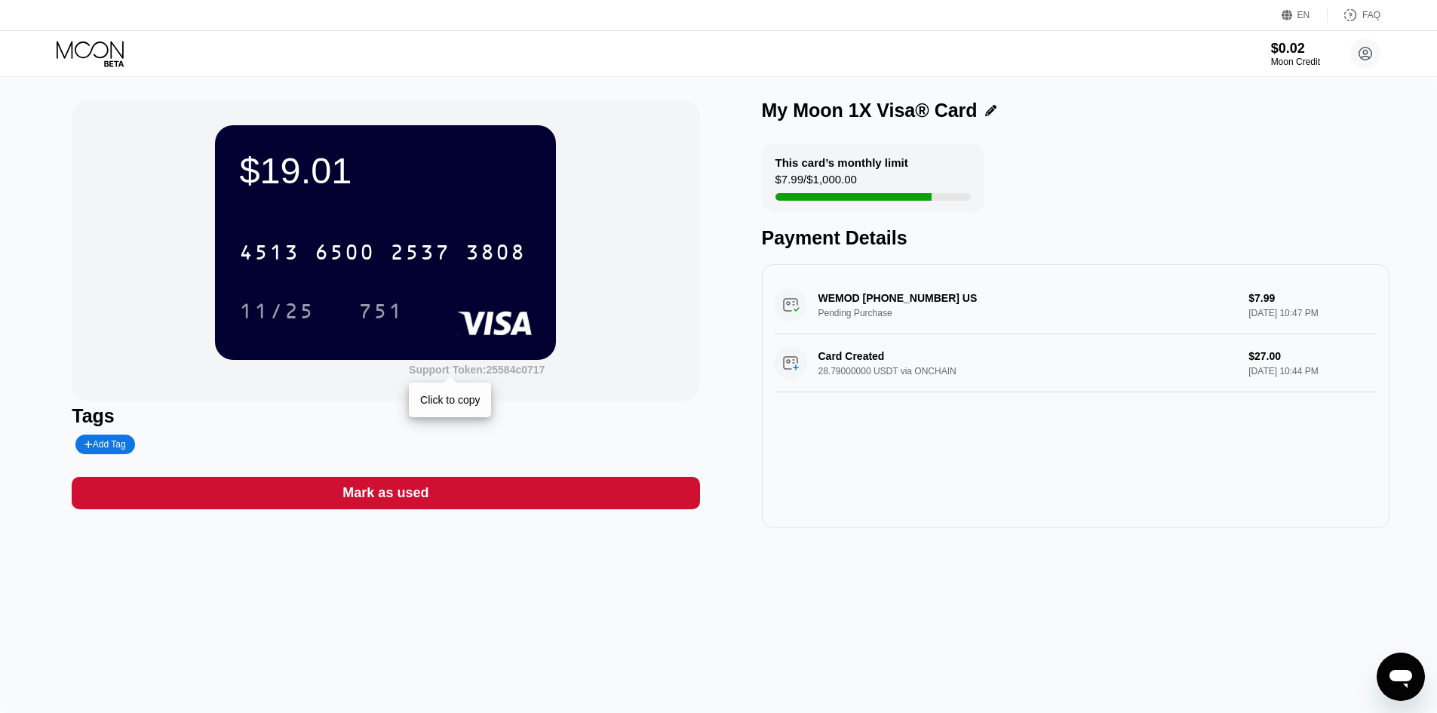
click at [509, 376] on div "Support Token: 25584c0717" at bounding box center [477, 370] width 136 height 12
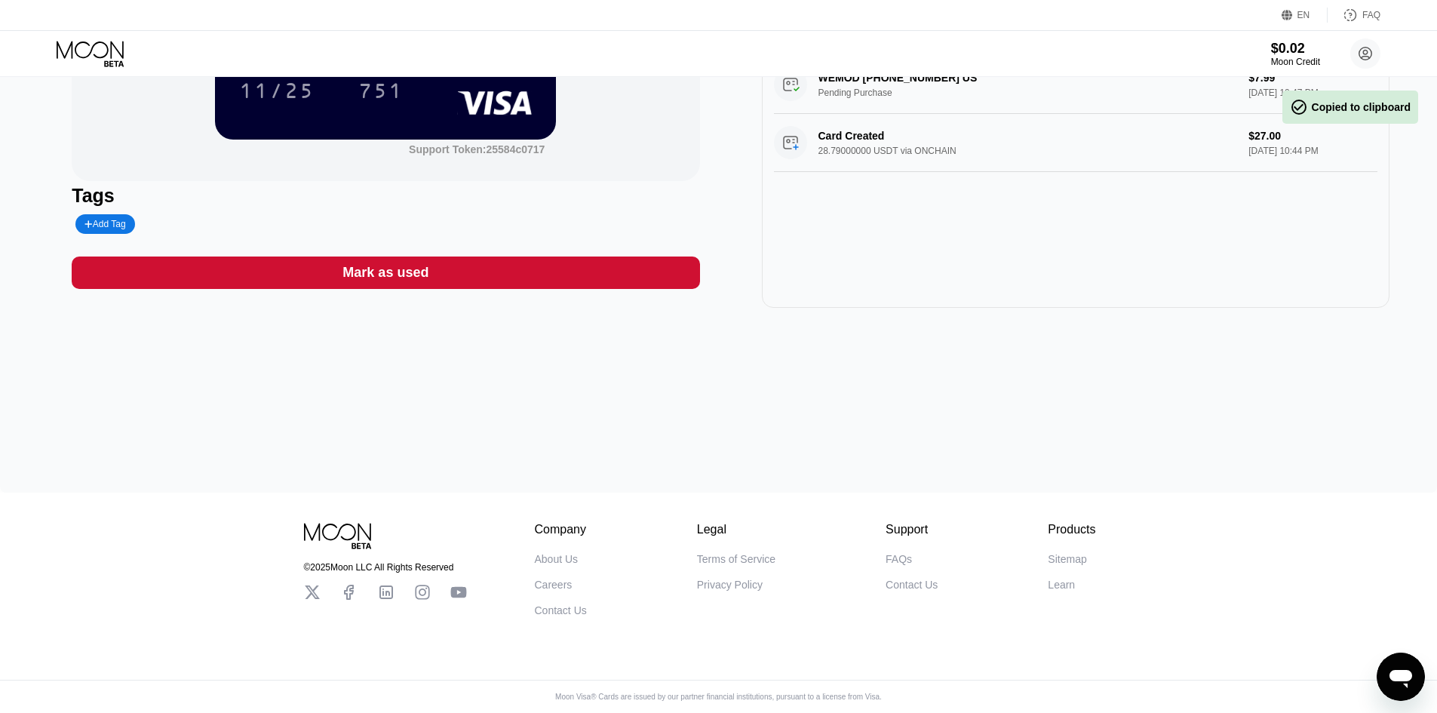
scroll to position [232, 0]
click at [590, 566] on div "Contact Us" at bounding box center [912, 585] width 52 height 12
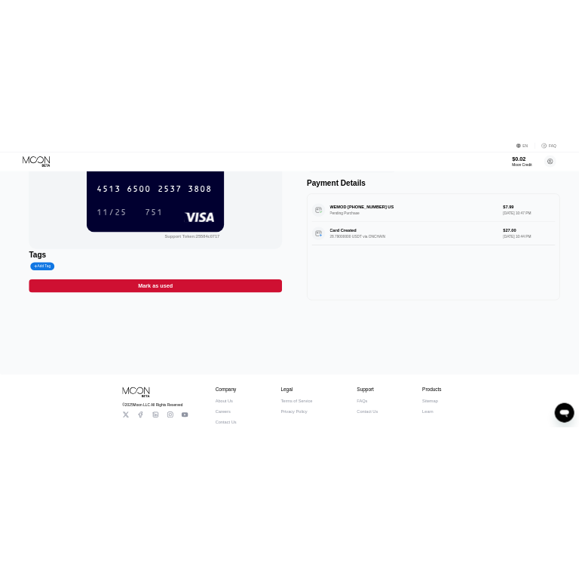
scroll to position [81, 0]
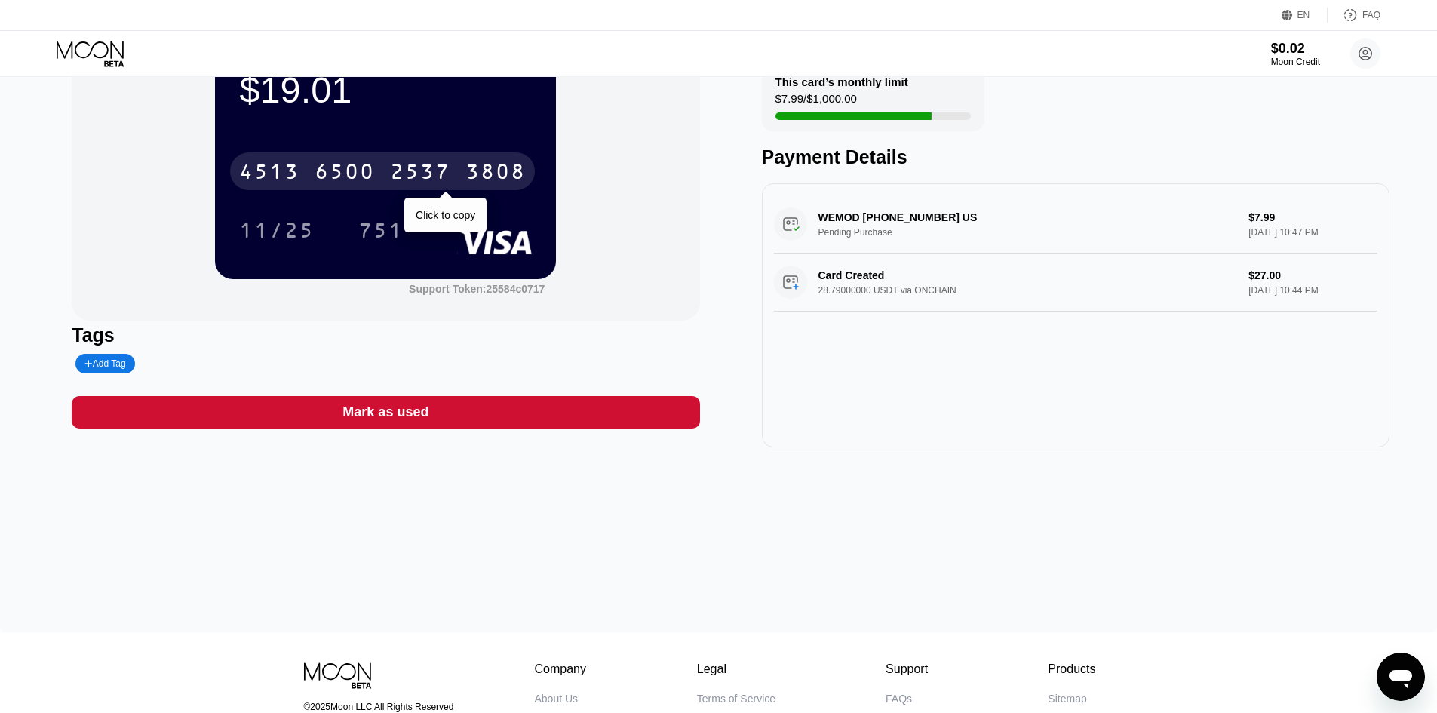
drag, startPoint x: 361, startPoint y: 172, endPoint x: 354, endPoint y: 69, distance: 103.6
click at [361, 169] on div "6500" at bounding box center [345, 173] width 60 height 24
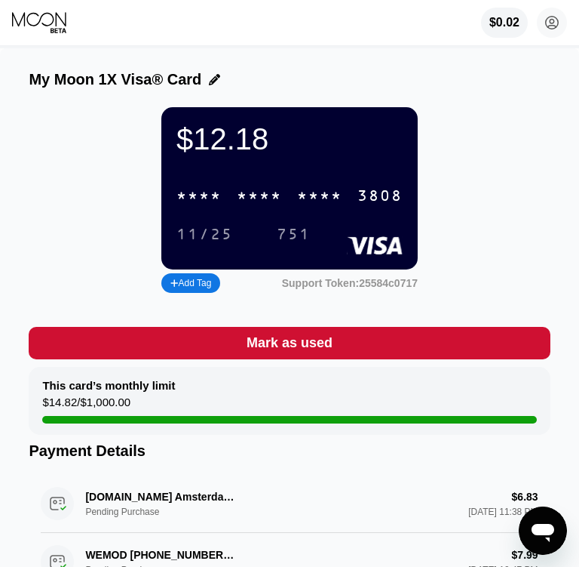
click at [250, 198] on div "* * * *" at bounding box center [259, 196] width 45 height 17
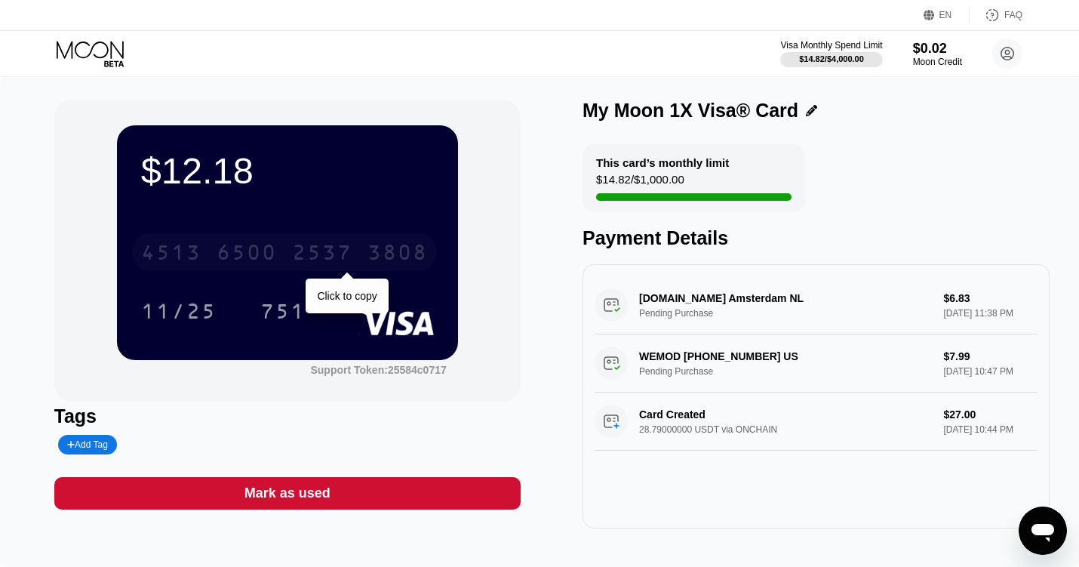
drag, startPoint x: 219, startPoint y: 250, endPoint x: 220, endPoint y: 208, distance: 41.5
click at [219, 247] on div "6500" at bounding box center [247, 254] width 60 height 24
